Goal: Find specific page/section: Find specific page/section

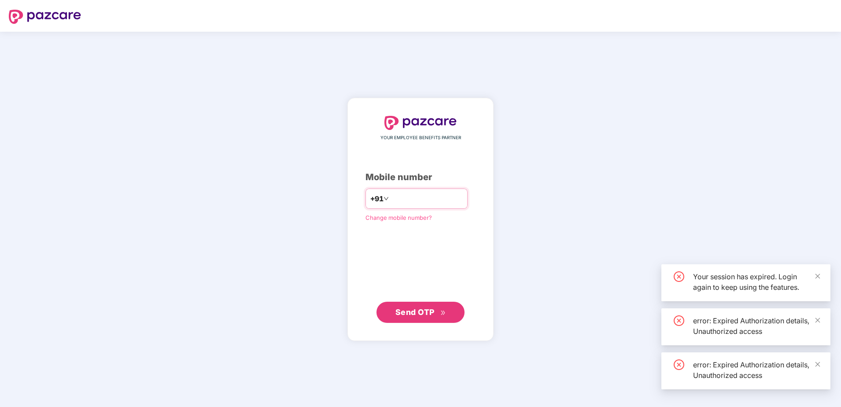
click at [437, 202] on input "number" at bounding box center [426, 198] width 72 height 14
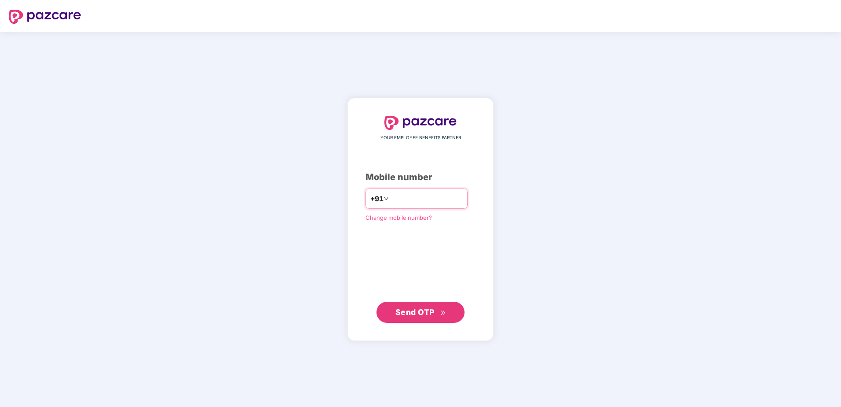
click at [434, 196] on input "number" at bounding box center [426, 198] width 72 height 14
drag, startPoint x: 385, startPoint y: 198, endPoint x: 384, endPoint y: 214, distance: 15.4
click at [390, 198] on input "**********" at bounding box center [426, 198] width 72 height 14
type input "**********"
click at [409, 310] on span "Send OTP" at bounding box center [414, 311] width 39 height 9
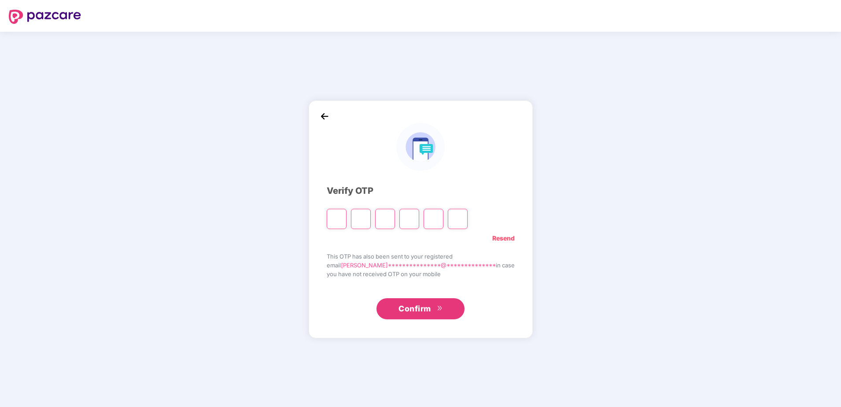
type input "*"
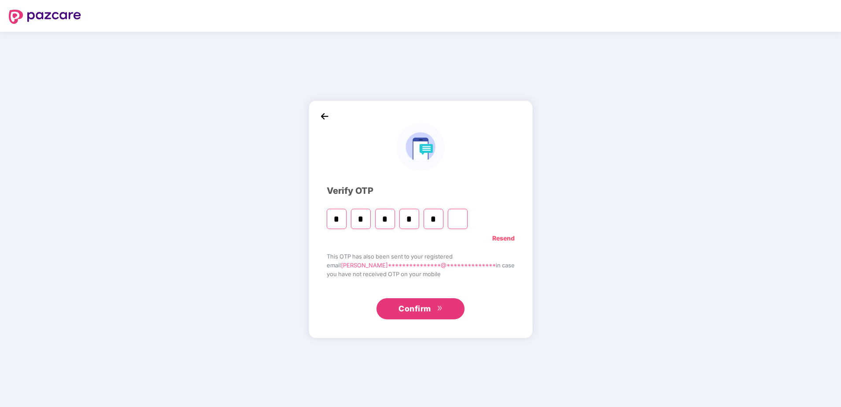
type input "*"
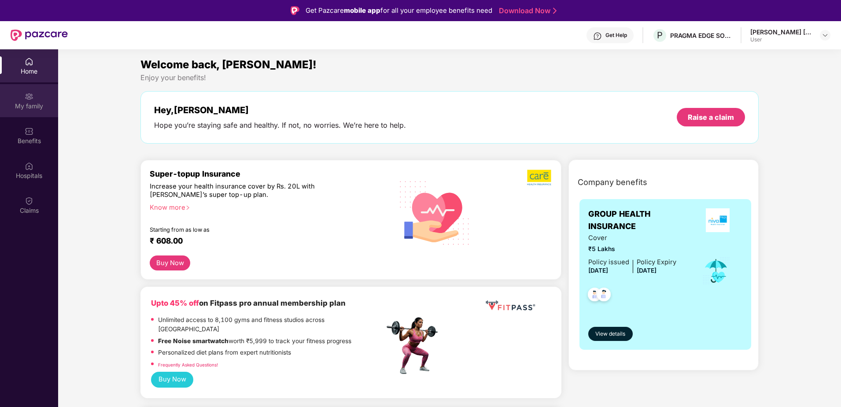
click at [36, 104] on div "My family" at bounding box center [29, 106] width 58 height 9
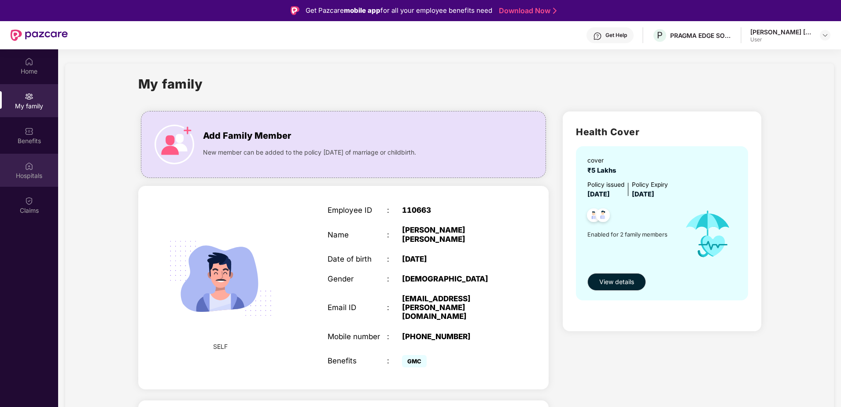
click at [31, 177] on div "Hospitals" at bounding box center [29, 175] width 58 height 9
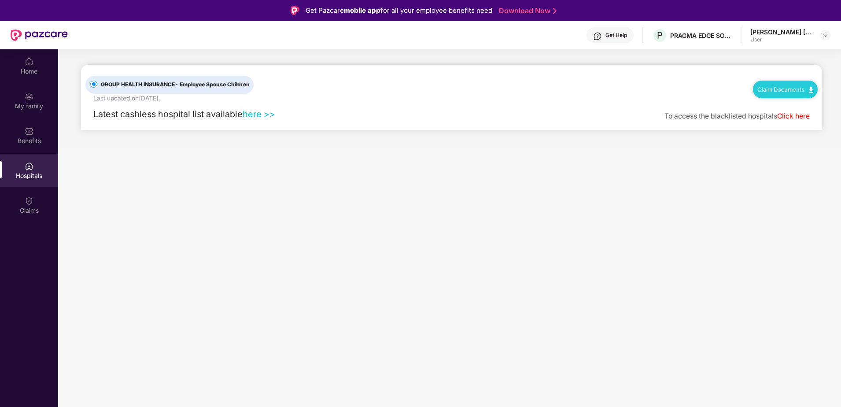
click at [264, 114] on link "here >>" at bounding box center [259, 114] width 33 height 11
